Goal: Task Accomplishment & Management: Use online tool/utility

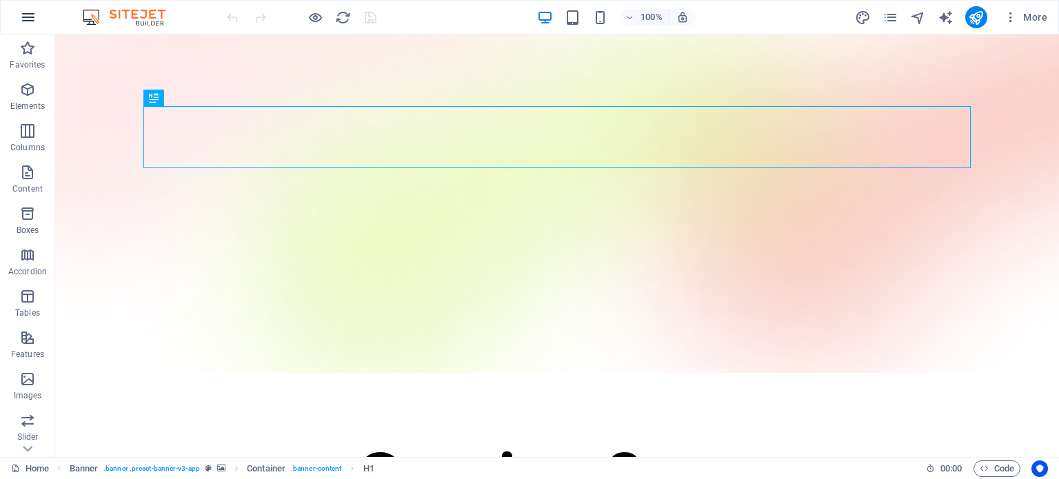
click at [25, 6] on button "button" at bounding box center [28, 17] width 33 height 33
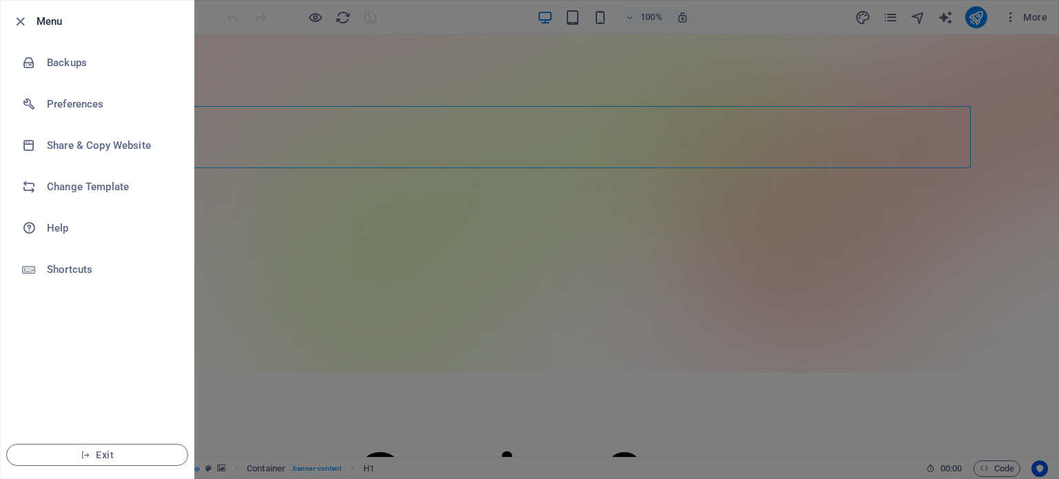
click at [298, 234] on div at bounding box center [529, 239] width 1059 height 479
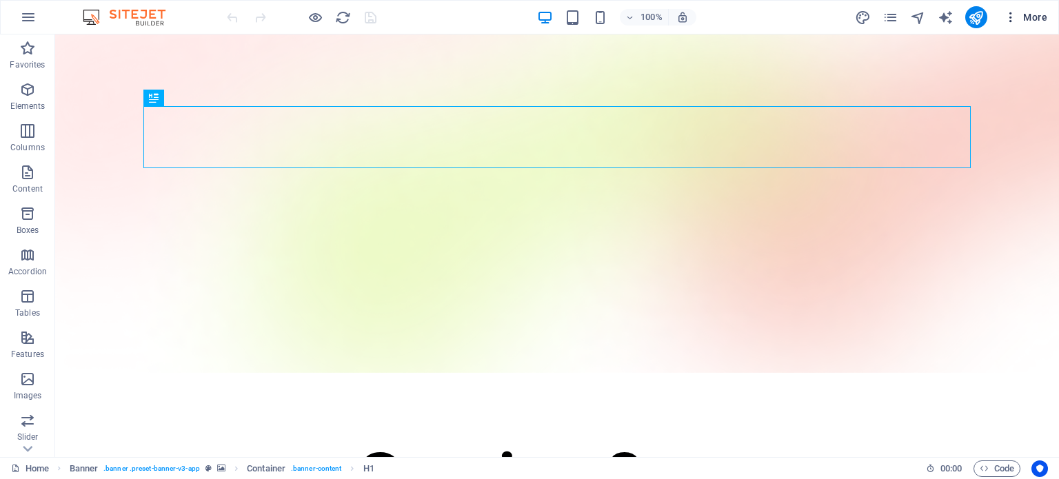
click at [1010, 14] on icon "button" at bounding box center [1011, 17] width 14 height 14
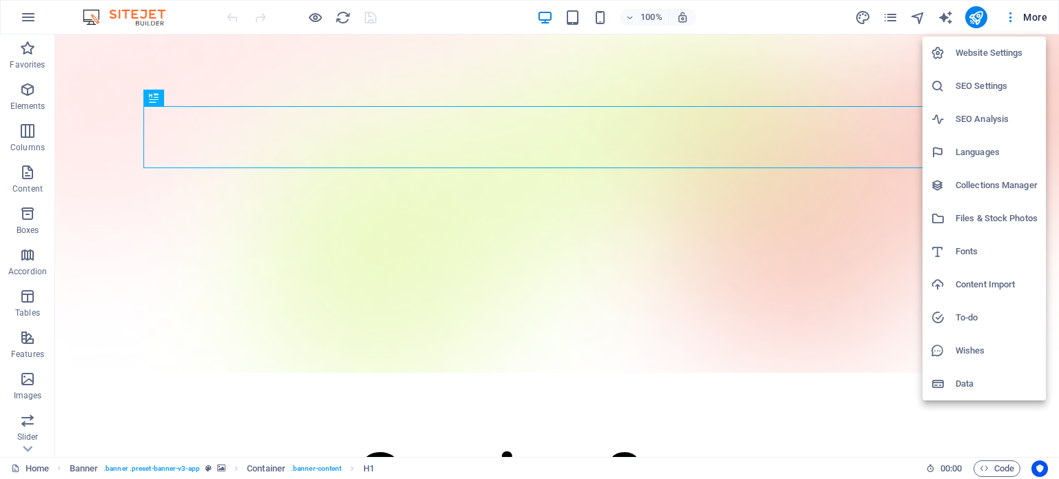
click at [1030, 19] on div at bounding box center [529, 239] width 1059 height 479
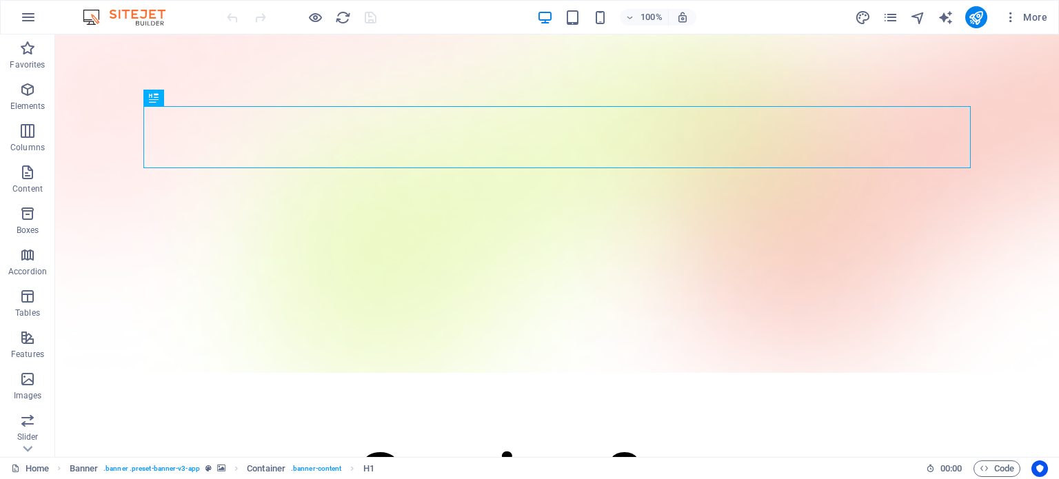
click at [1030, 19] on span "More" at bounding box center [1025, 17] width 43 height 14
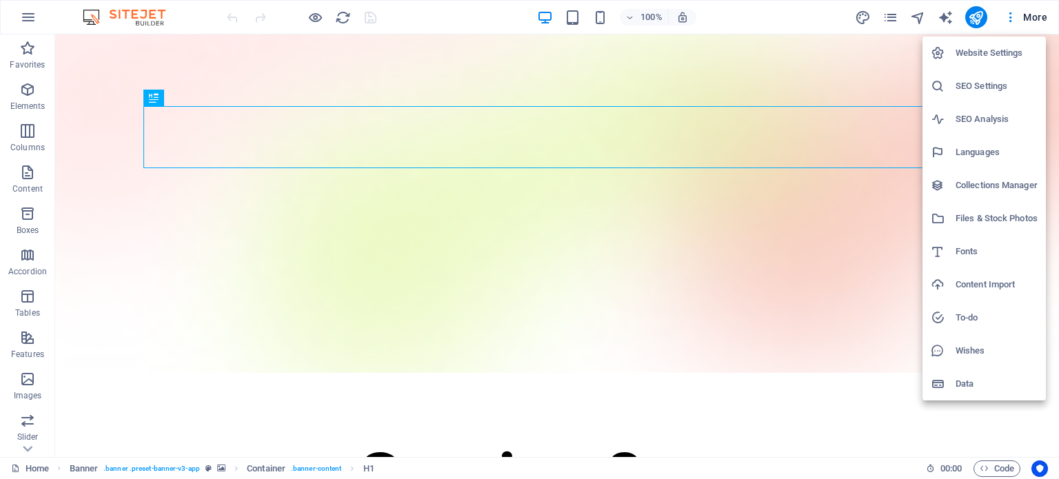
click at [853, 74] on div at bounding box center [529, 239] width 1059 height 479
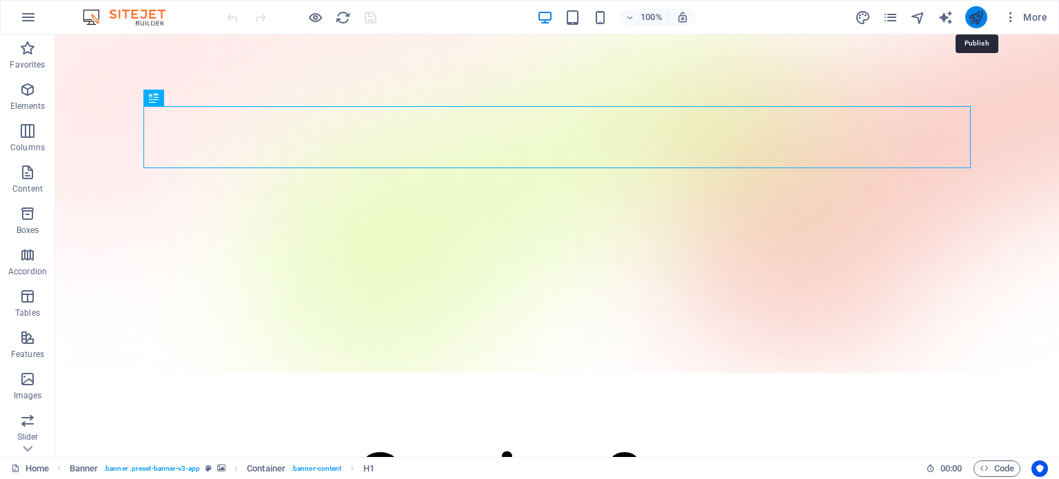
click at [974, 17] on icon "publish" at bounding box center [976, 18] width 16 height 16
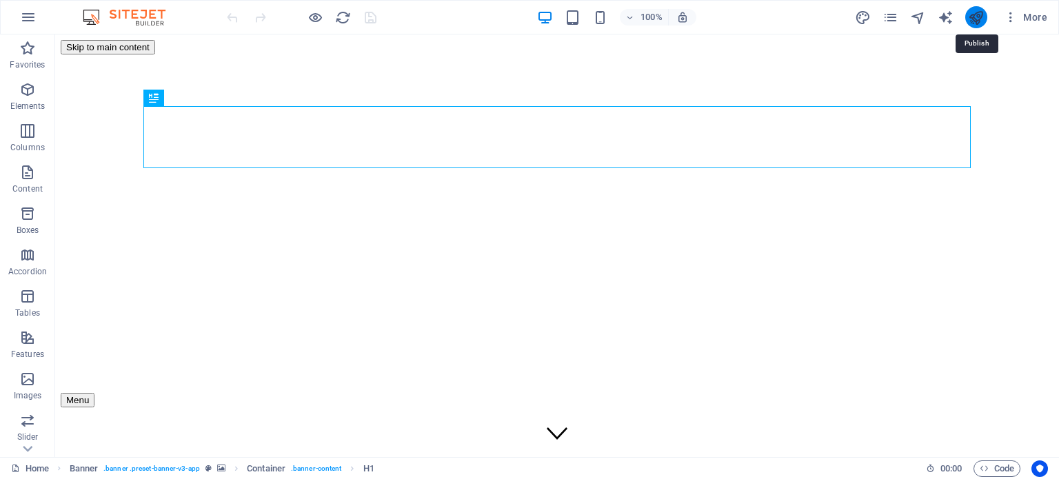
click at [979, 15] on icon "publish" at bounding box center [976, 18] width 16 height 16
